Goal: Task Accomplishment & Management: Manage account settings

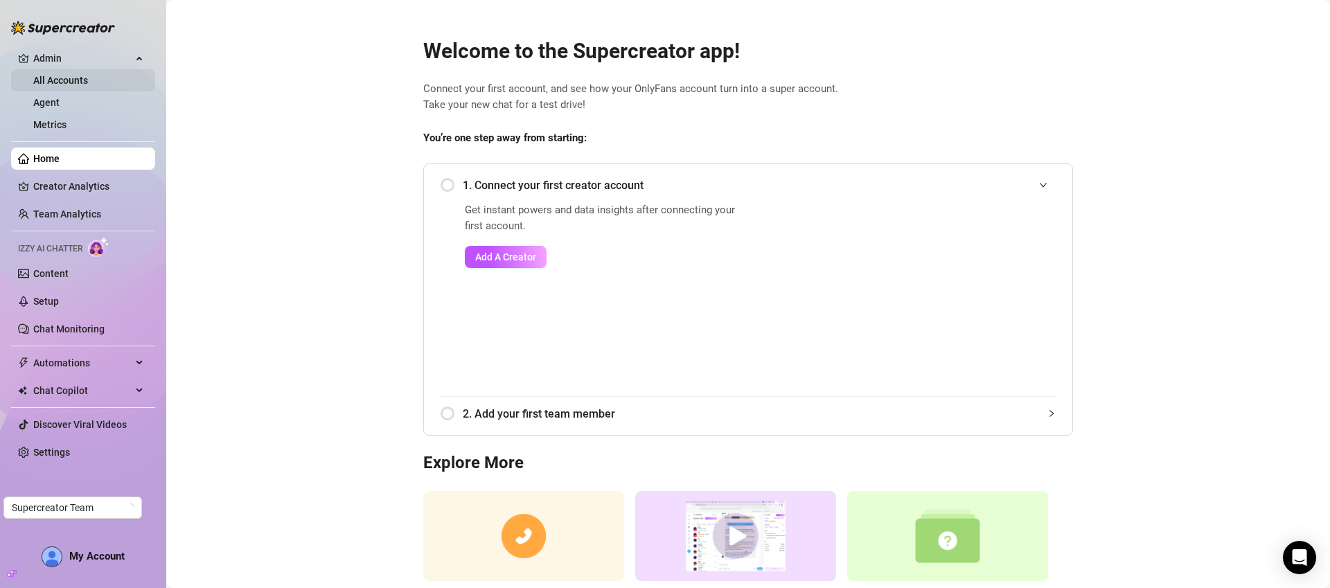
click at [88, 79] on link "All Accounts" at bounding box center [60, 80] width 55 height 11
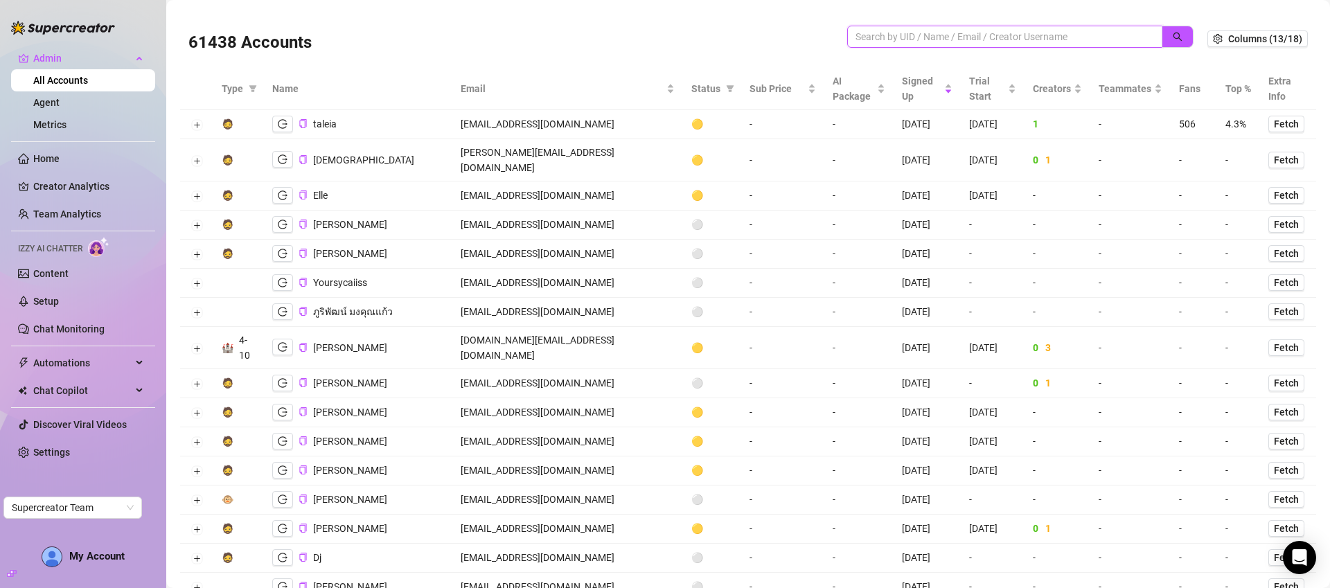
click at [896, 37] on input "search" at bounding box center [999, 36] width 287 height 15
paste input "[EMAIL_ADDRESS][DOMAIN_NAME]"
click at [1162, 41] on button "button" at bounding box center [1178, 37] width 32 height 22
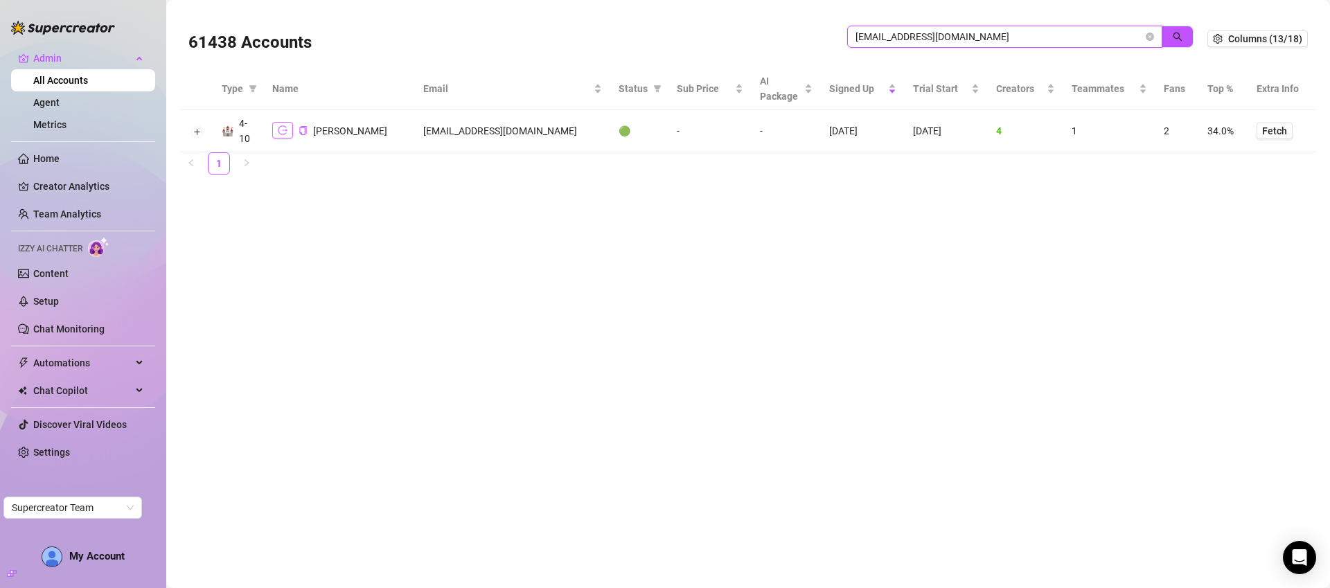
type input "[EMAIL_ADDRESS][DOMAIN_NAME]"
click at [275, 130] on button "button" at bounding box center [282, 130] width 21 height 17
click at [278, 131] on icon "logout" at bounding box center [283, 130] width 10 height 10
click at [571, 39] on div "61438 Accounts" at bounding box center [517, 38] width 659 height 47
click at [526, 121] on td "[EMAIL_ADDRESS][DOMAIN_NAME]" at bounding box center [512, 131] width 195 height 42
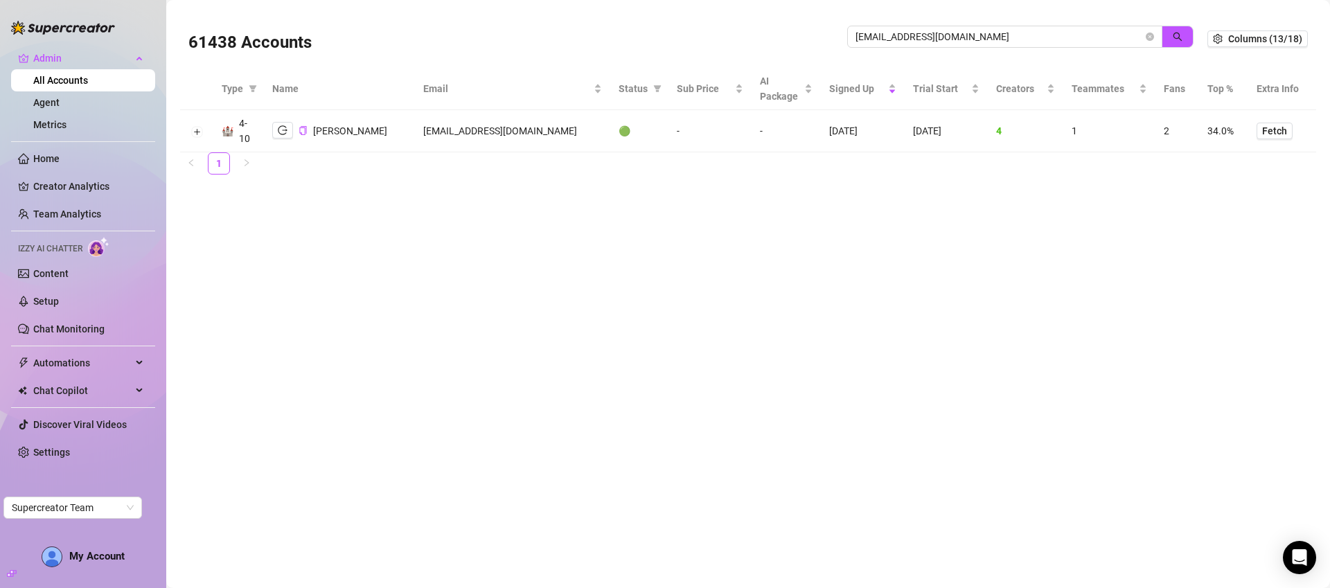
drag, startPoint x: 522, startPoint y: 127, endPoint x: 556, endPoint y: 130, distance: 34.7
click at [556, 130] on td "[EMAIL_ADDRESS][DOMAIN_NAME]" at bounding box center [512, 131] width 195 height 42
click at [542, 136] on td "[EMAIL_ADDRESS][DOMAIN_NAME]" at bounding box center [512, 131] width 195 height 42
click at [281, 132] on icon "logout" at bounding box center [283, 130] width 10 height 10
click at [507, 137] on td "[EMAIL_ADDRESS][DOMAIN_NAME]" at bounding box center [512, 131] width 195 height 42
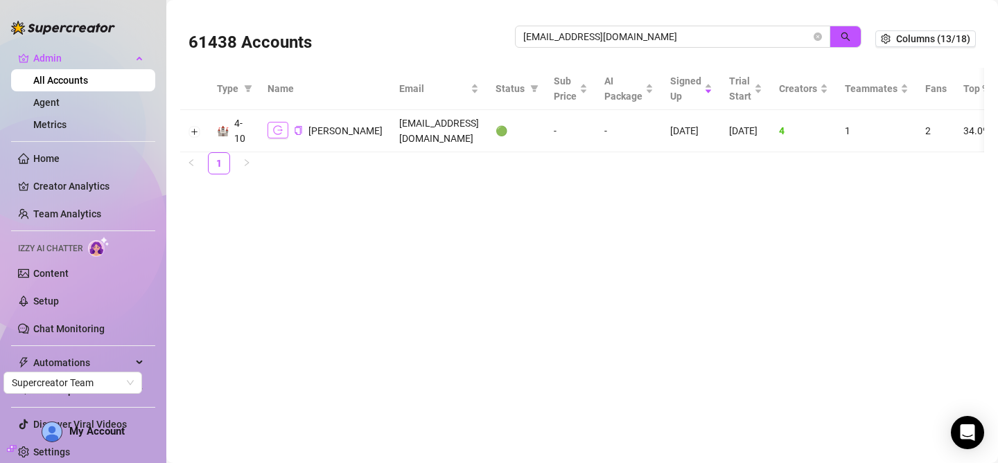
click at [272, 129] on button "button" at bounding box center [277, 130] width 21 height 17
click at [276, 127] on icon "logout" at bounding box center [278, 130] width 10 height 10
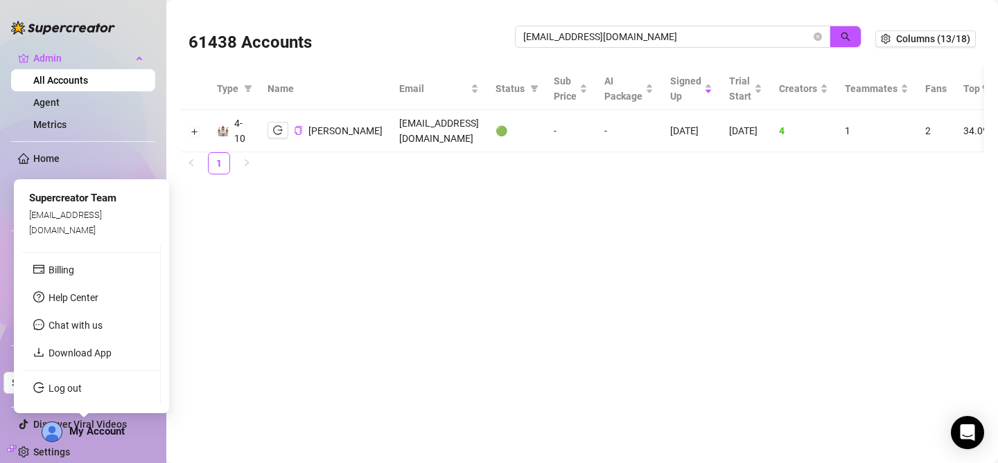
click at [83, 425] on span "My Account" at bounding box center [96, 431] width 55 height 12
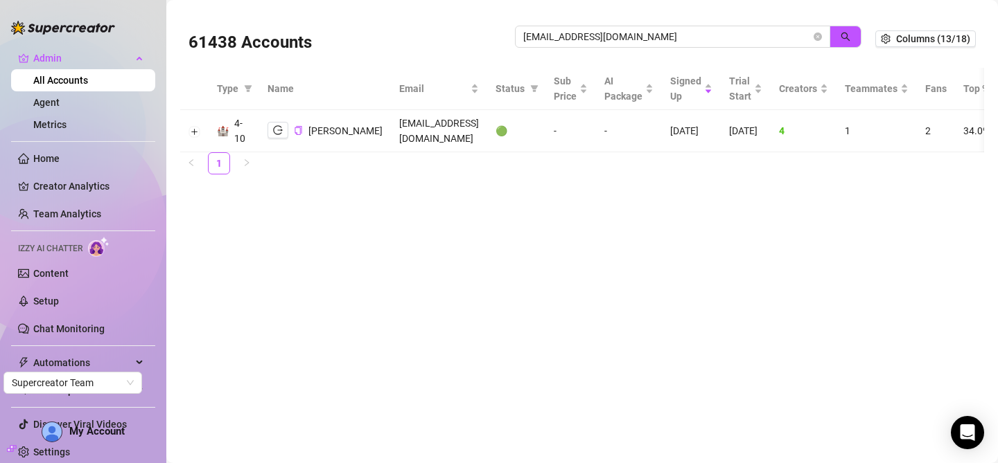
click at [371, 163] on ul "1" at bounding box center [582, 163] width 804 height 22
